Goal: Information Seeking & Learning: Learn about a topic

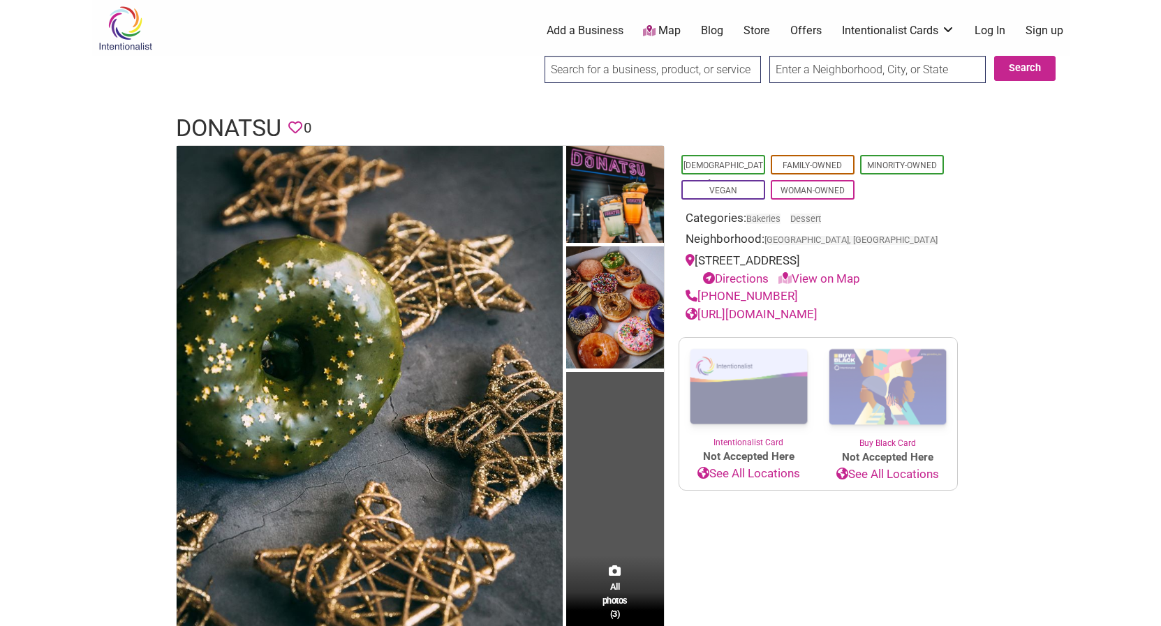
drag, startPoint x: 938, startPoint y: 258, endPoint x: 699, endPoint y: 266, distance: 238.9
click at [699, 266] on div "[STREET_ADDRESS] Directions View on Map" at bounding box center [818, 270] width 265 height 36
copy div "[STREET_ADDRESS]"
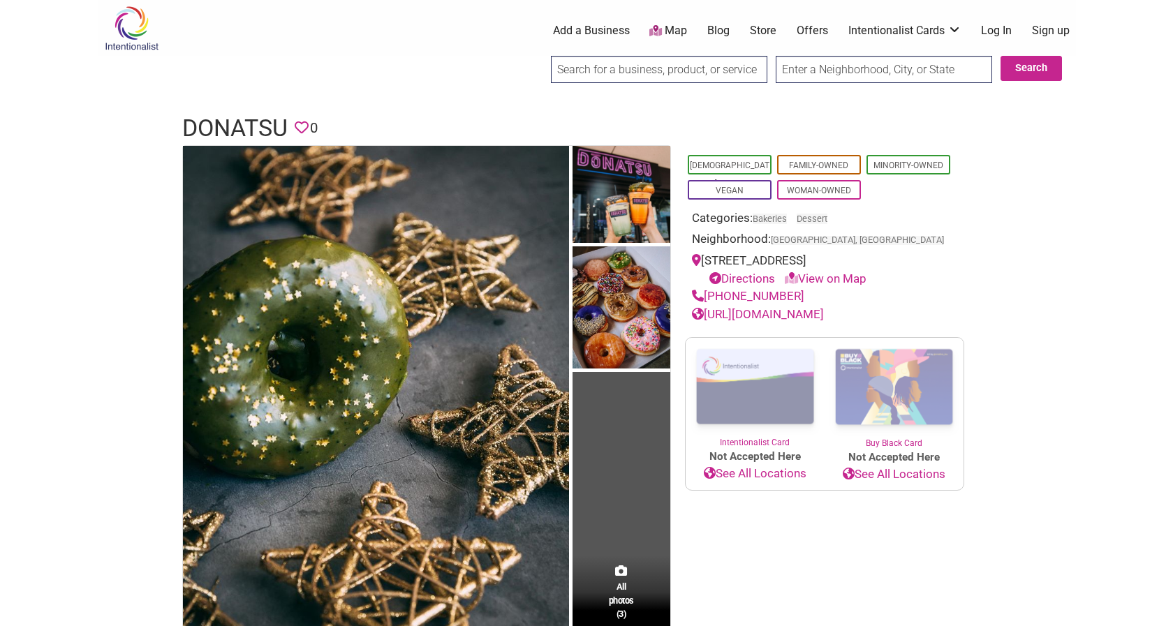
scroll to position [214, 0]
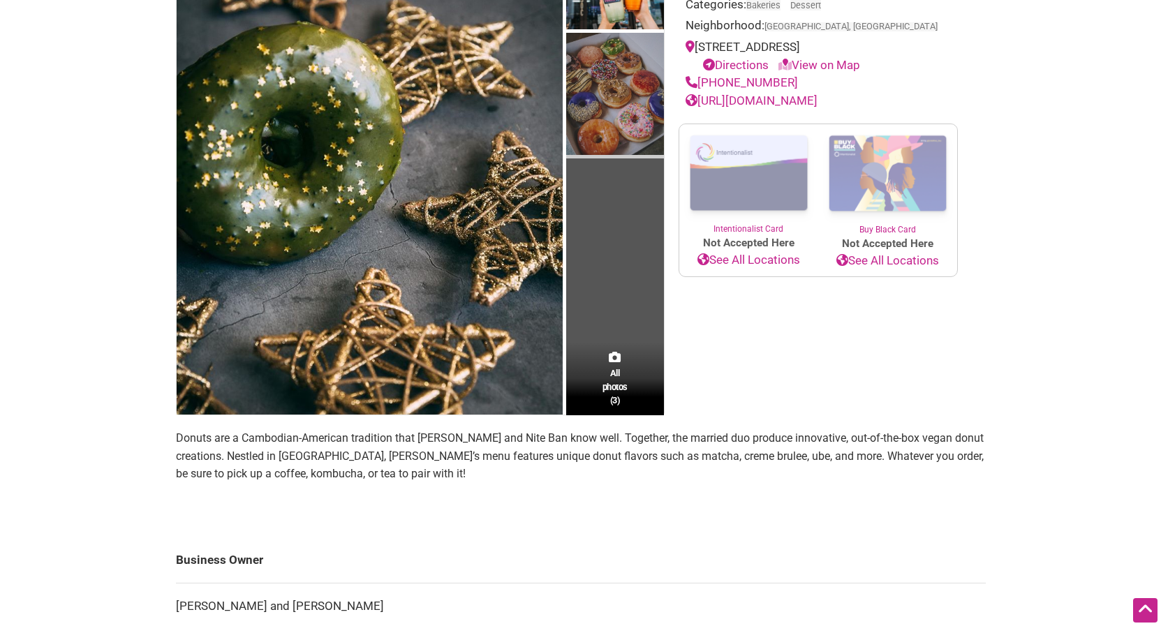
click at [613, 96] on img at bounding box center [615, 96] width 98 height 126
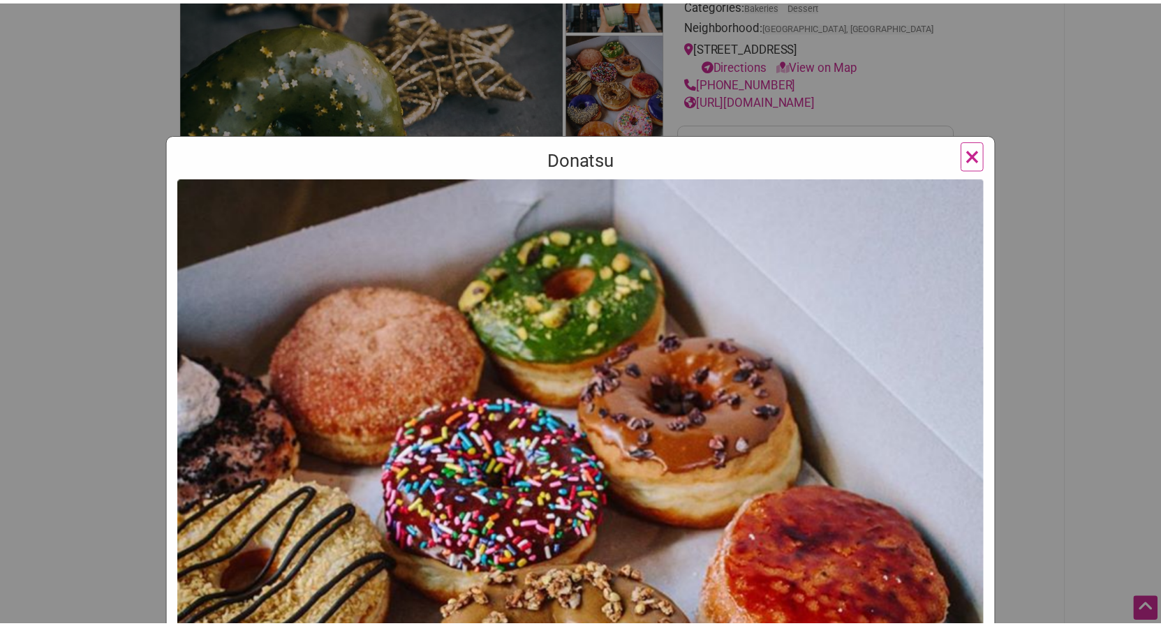
scroll to position [335, 0]
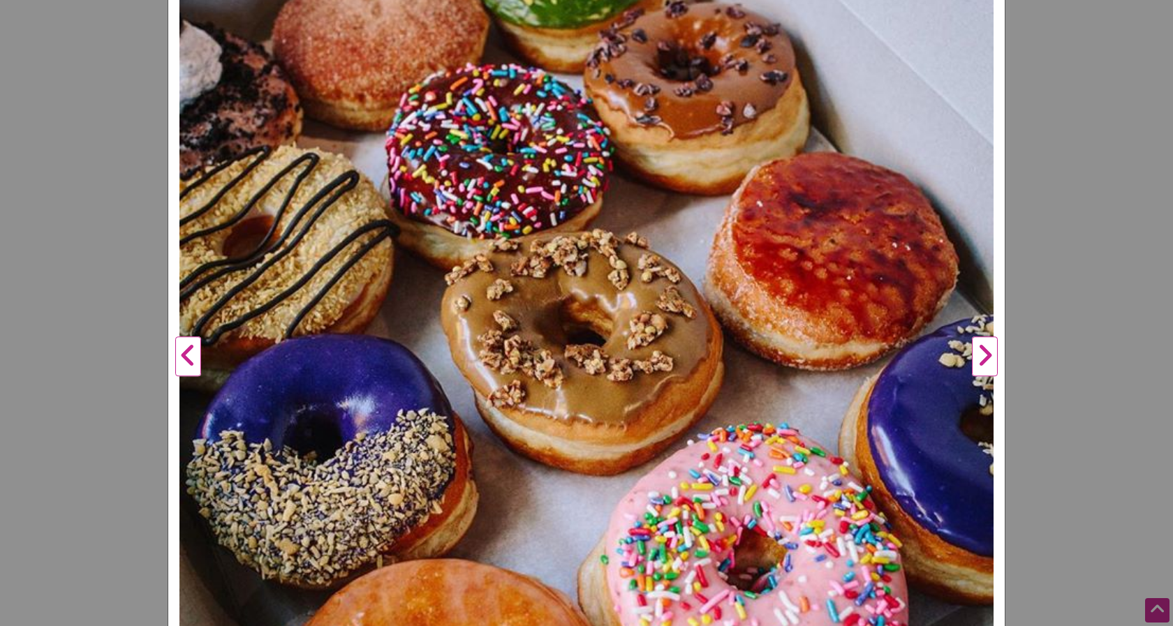
click at [1048, 373] on div "Donatsu Previous Next 1 2 3 ×" at bounding box center [586, 313] width 1173 height 626
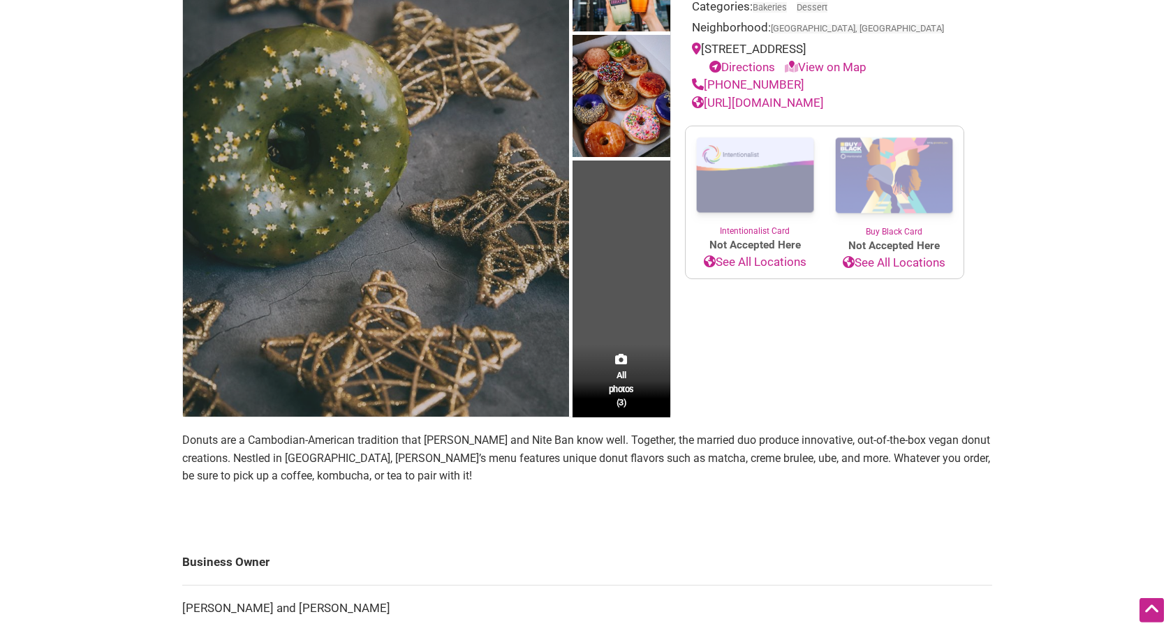
scroll to position [142, 0]
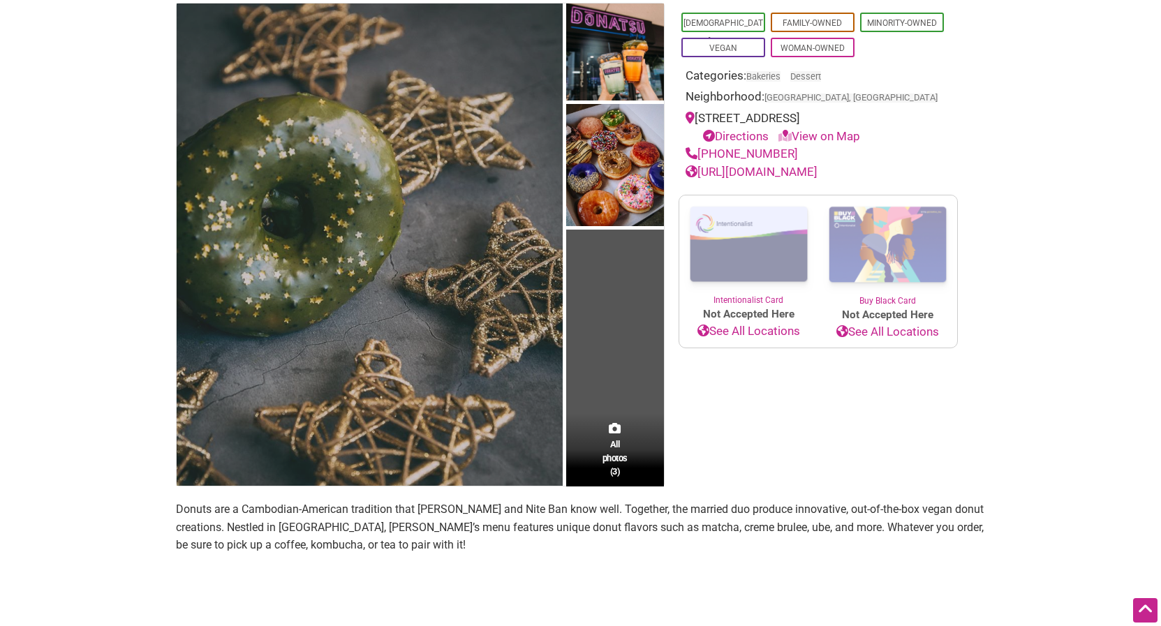
click at [369, 170] on img at bounding box center [370, 244] width 386 height 483
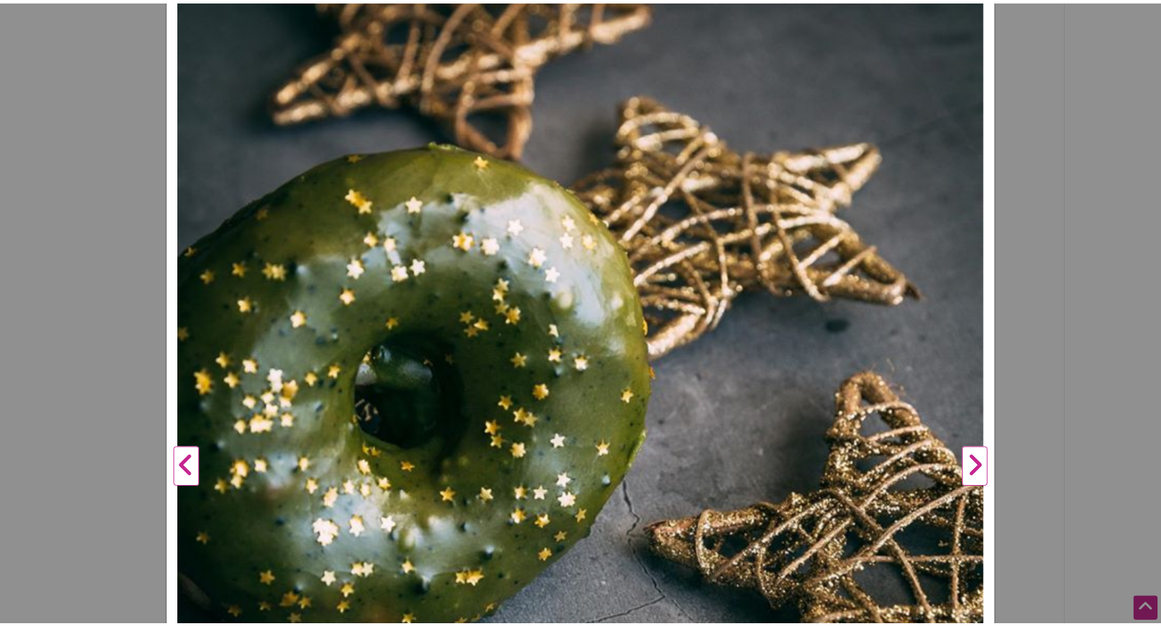
scroll to position [251, 0]
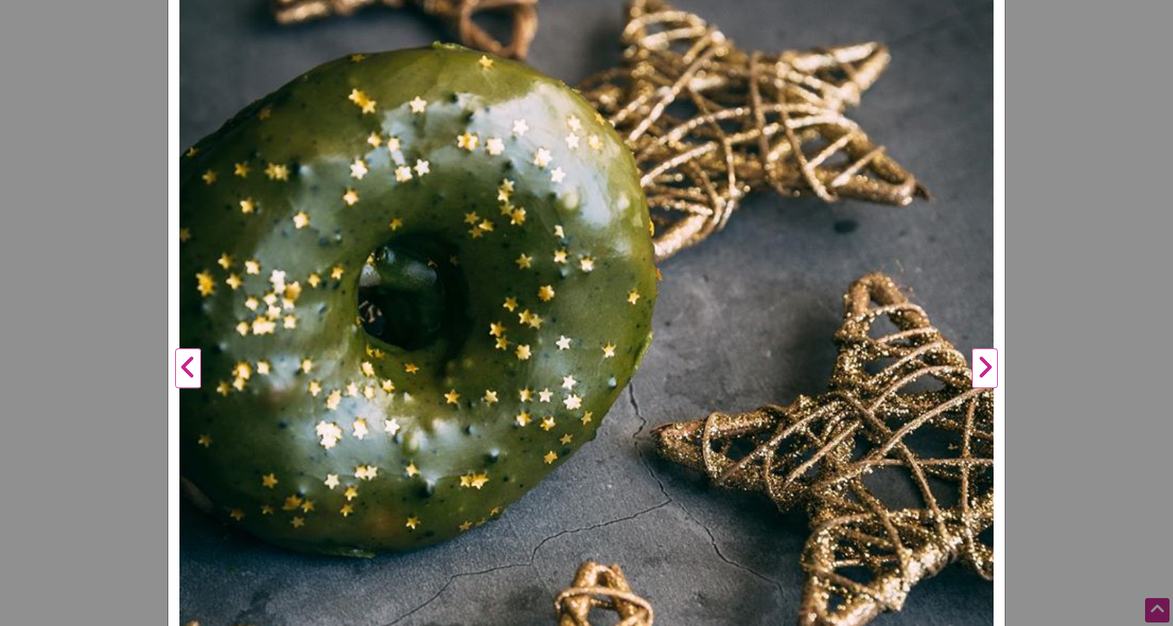
click at [978, 357] on button "Next" at bounding box center [984, 369] width 38 height 1029
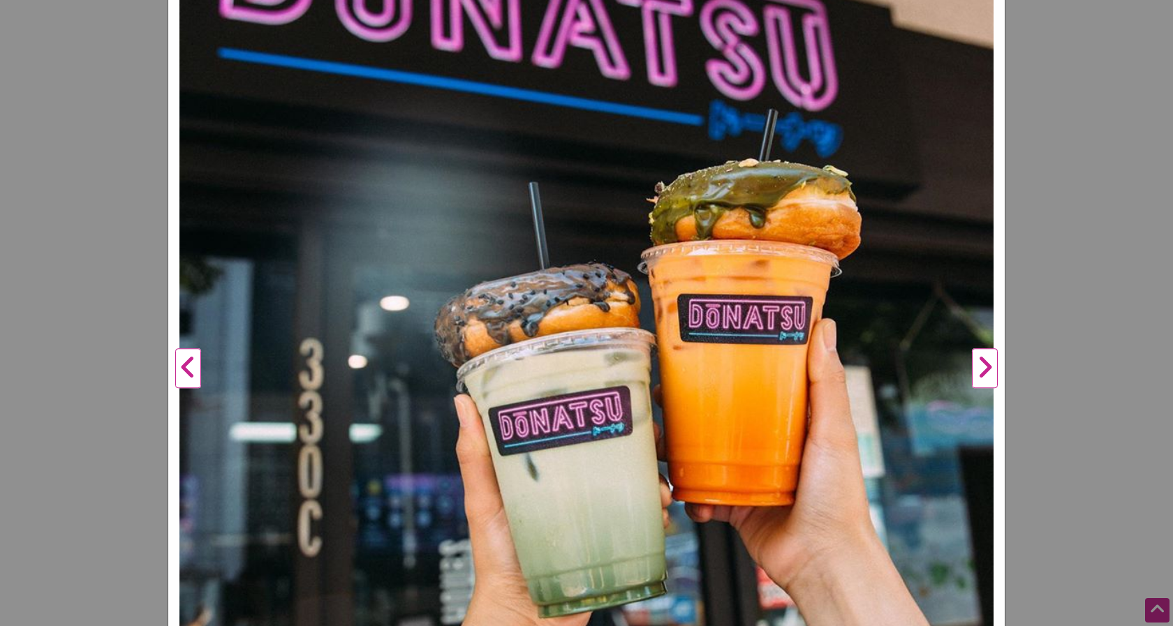
click at [977, 357] on button "Next" at bounding box center [984, 369] width 38 height 1029
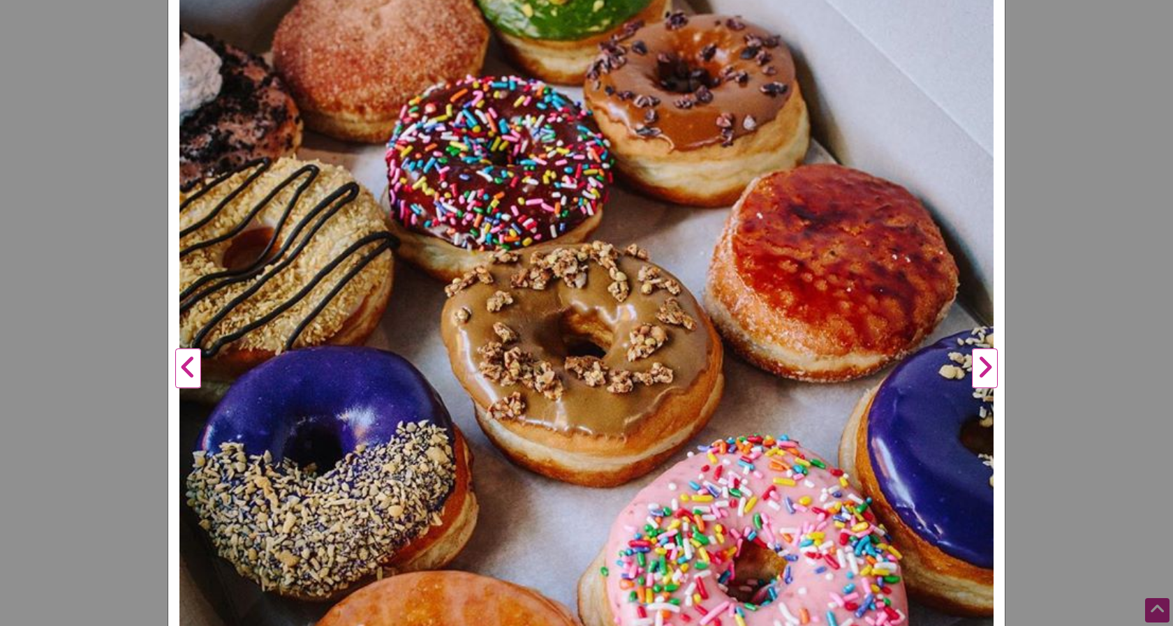
click at [977, 357] on button "Next" at bounding box center [984, 369] width 38 height 1029
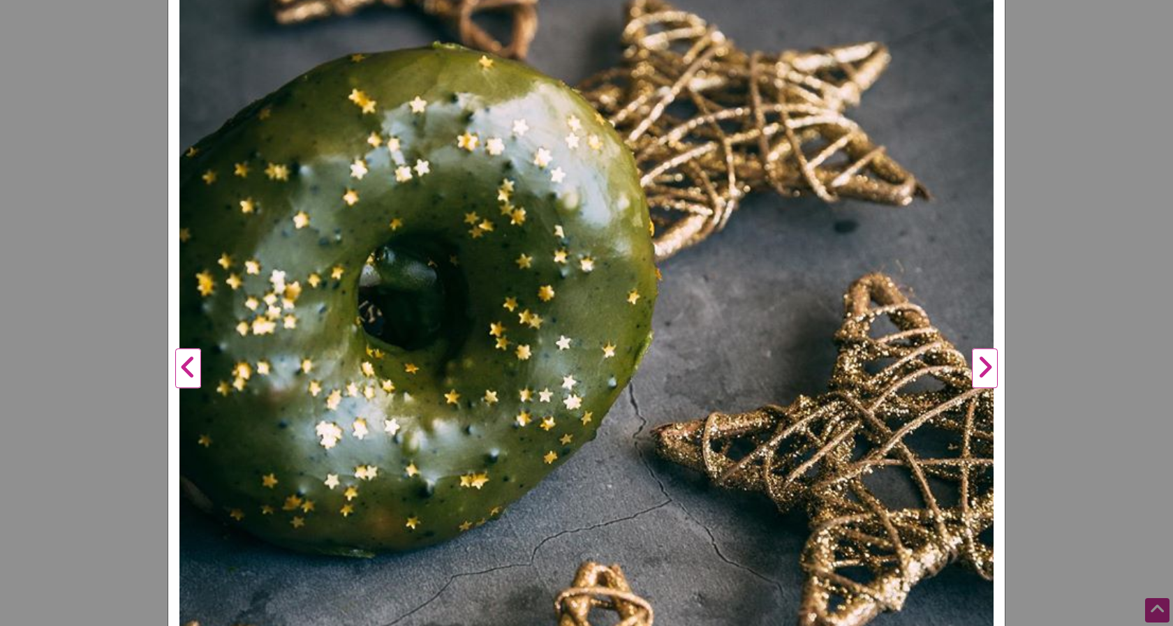
click at [977, 357] on button "Next" at bounding box center [984, 369] width 38 height 1029
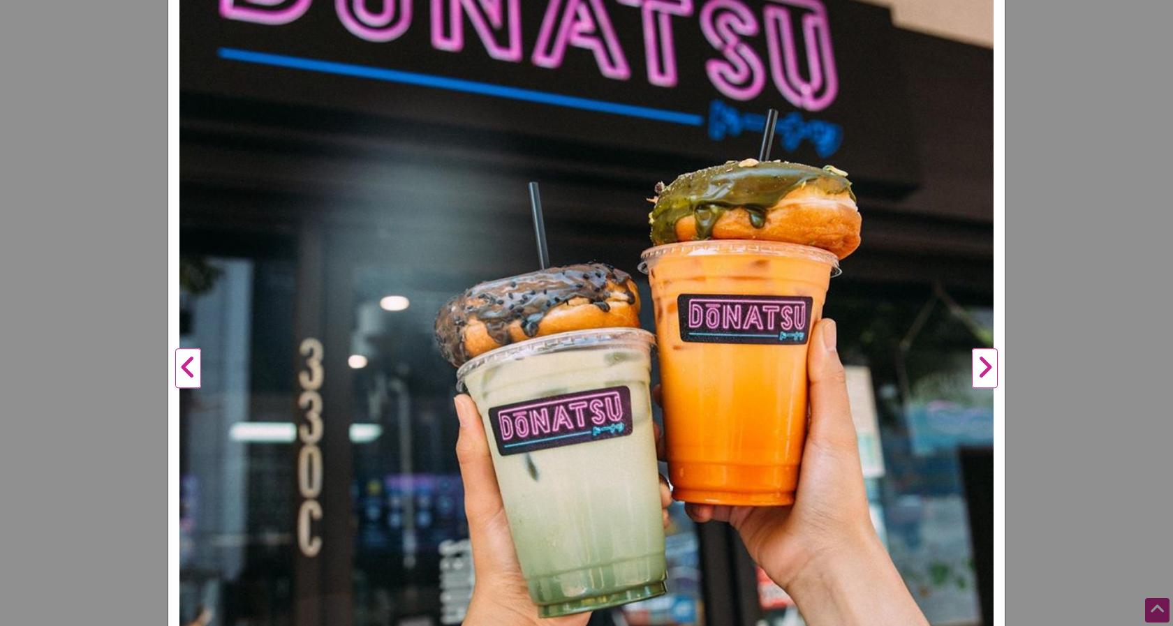
click at [977, 357] on button "Next" at bounding box center [984, 369] width 38 height 1029
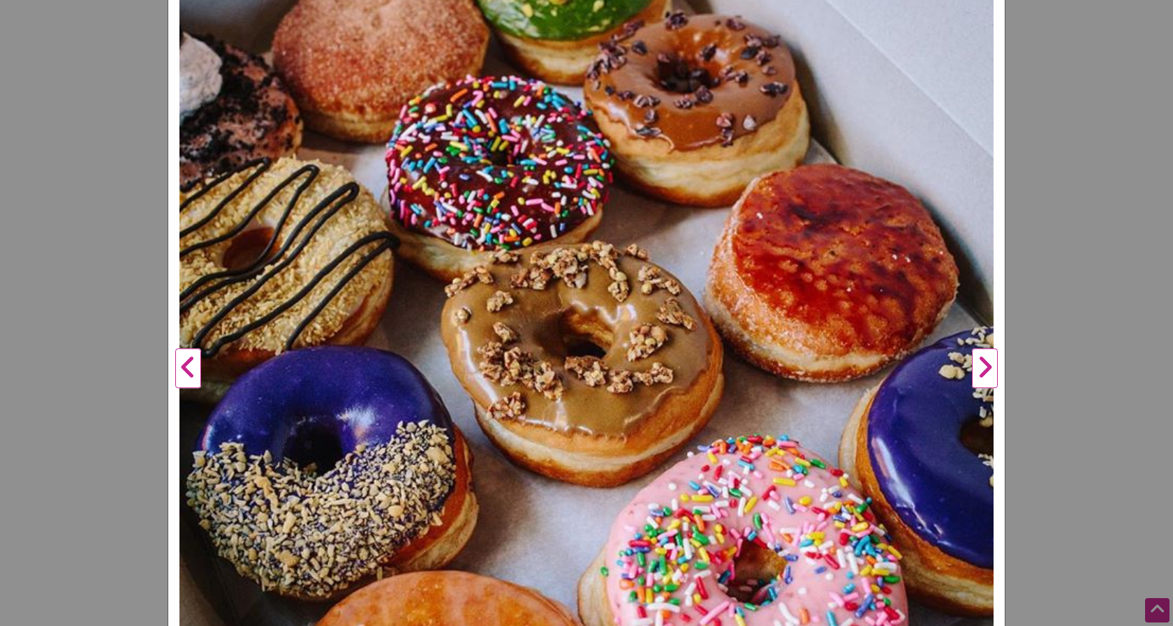
click at [977, 357] on button "Next" at bounding box center [984, 369] width 38 height 1029
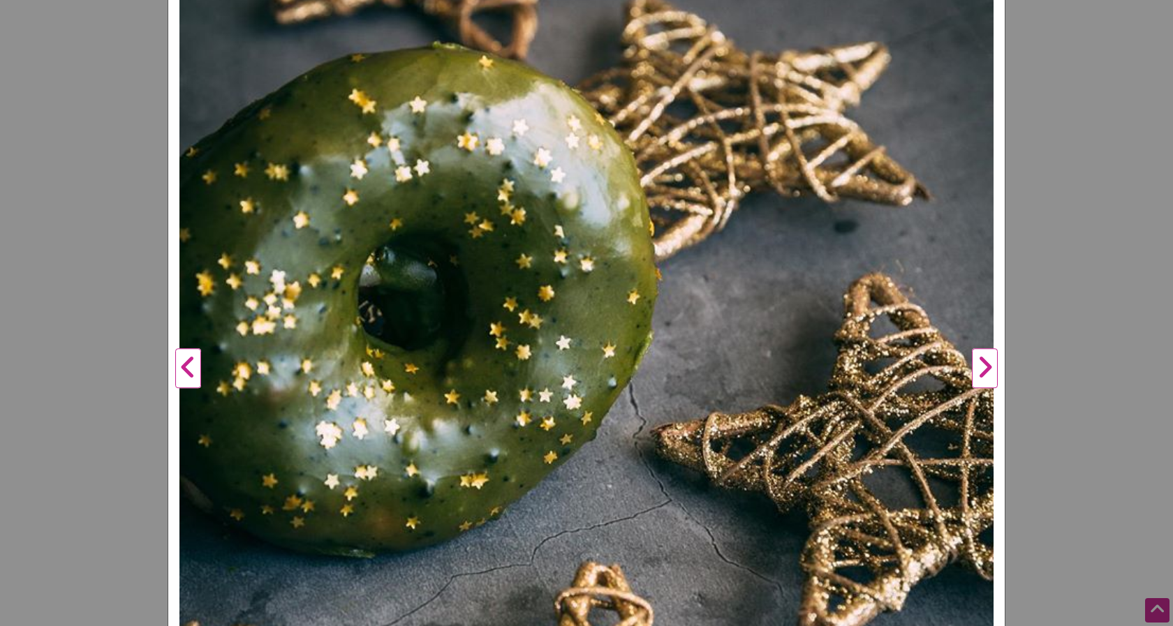
click at [79, 216] on div "Donatsu Previous Next 1 2 3 ×" at bounding box center [586, 313] width 1173 height 626
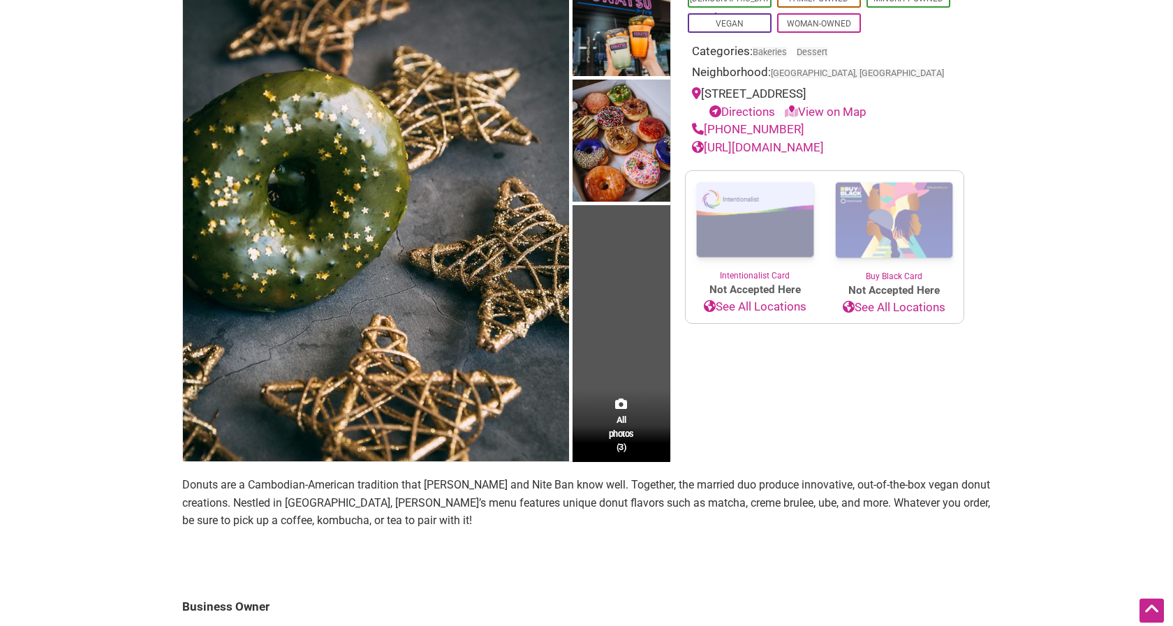
scroll to position [140, 0]
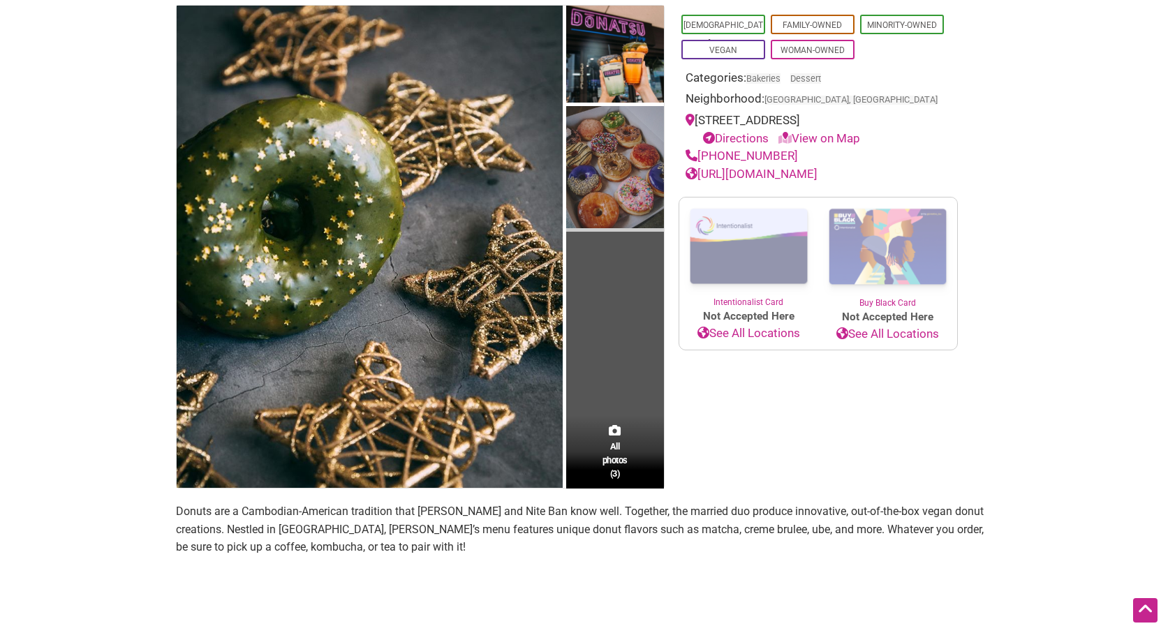
click at [609, 170] on img at bounding box center [615, 169] width 98 height 126
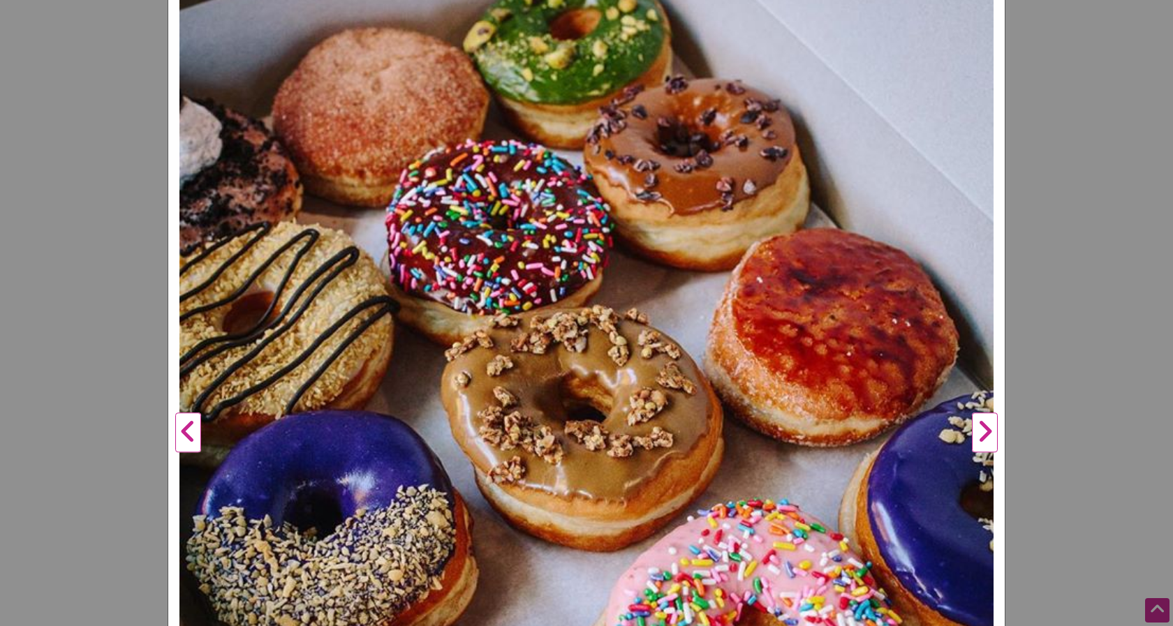
scroll to position [251, 0]
